Goal: Transaction & Acquisition: Purchase product/service

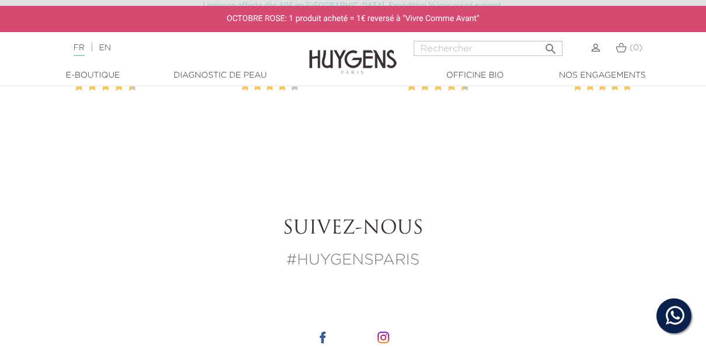
scroll to position [1632, 0]
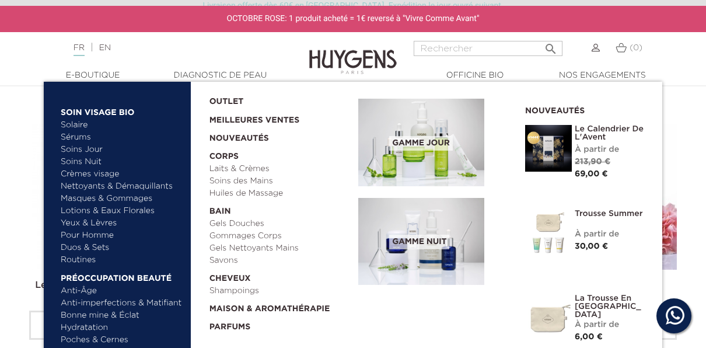
click at [85, 153] on link "Soins Jour" at bounding box center [122, 150] width 122 height 12
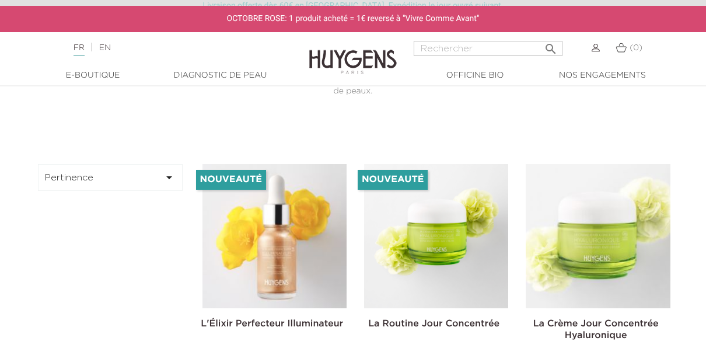
scroll to position [350, 0]
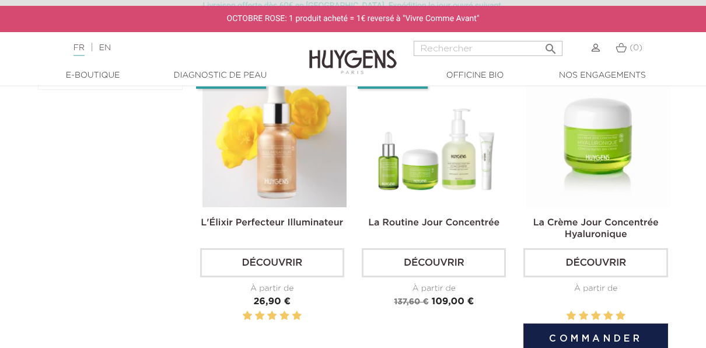
click at [591, 171] on img at bounding box center [598, 135] width 144 height 144
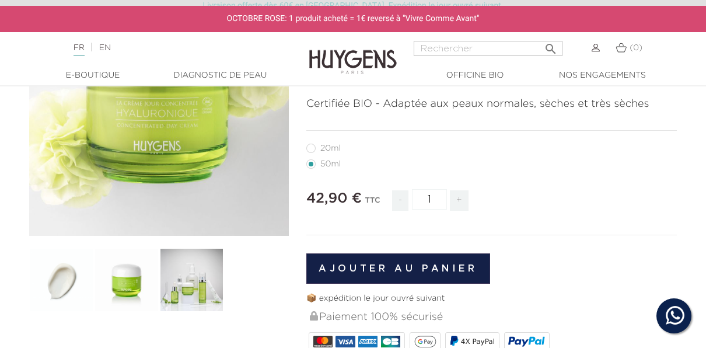
click at [307, 145] on label27"] "20ml" at bounding box center [330, 148] width 48 height 9
radio input "true"
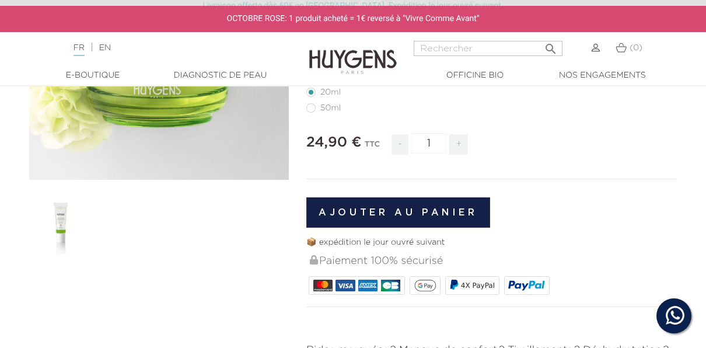
scroll to position [233, 0]
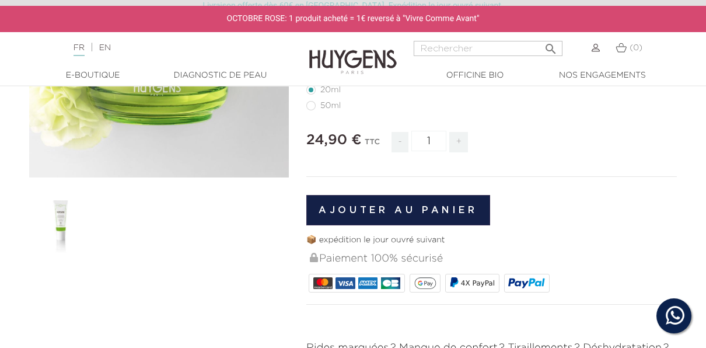
click at [83, 216] on img at bounding box center [61, 221] width 65 height 65
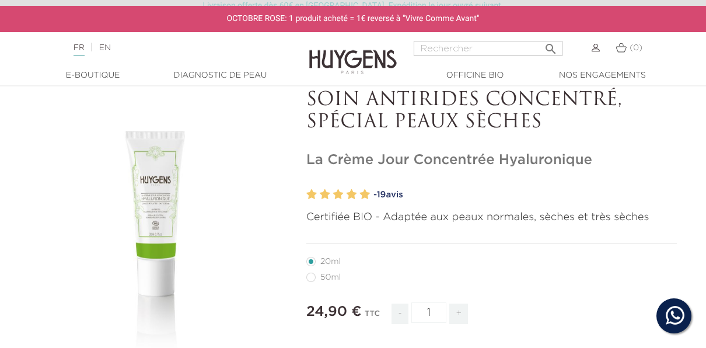
scroll to position [58, 0]
